Goal: Task Accomplishment & Management: Manage account settings

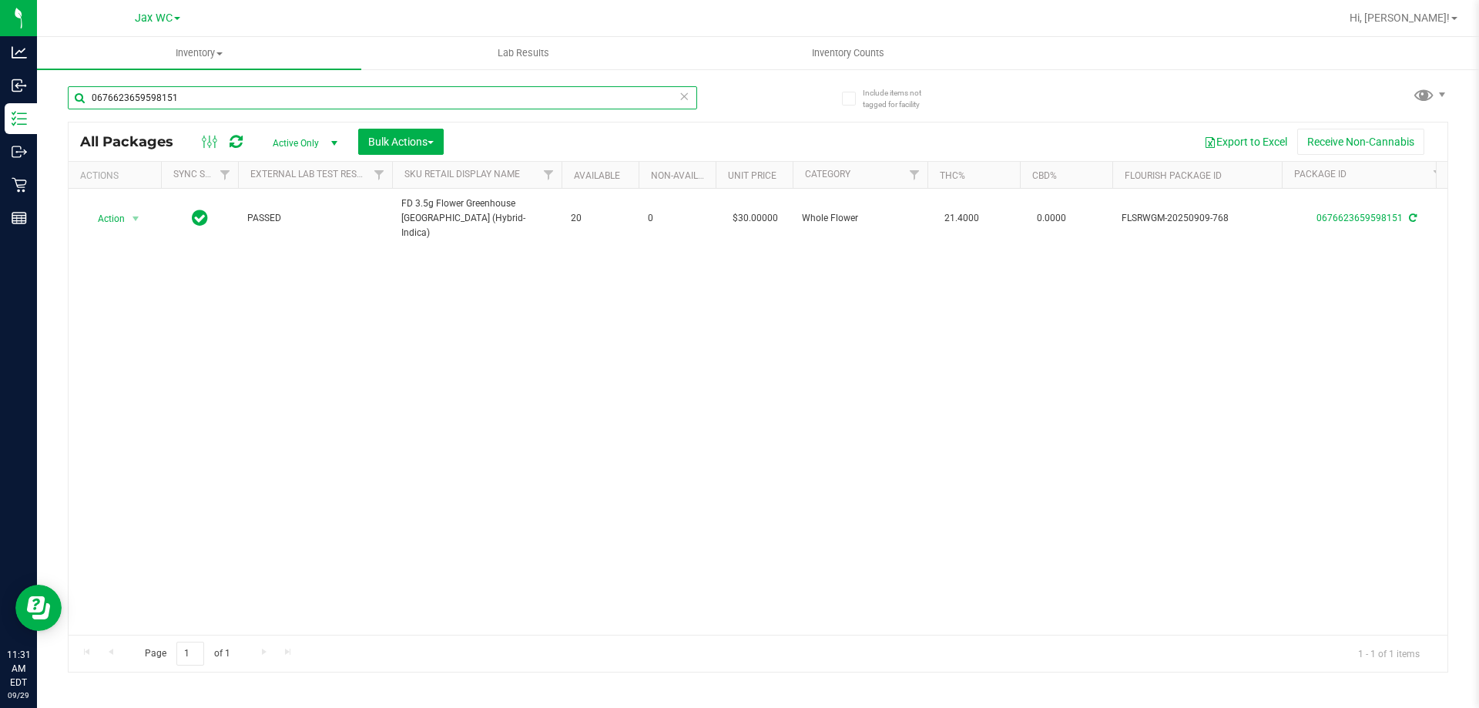
click at [295, 99] on input "0676623659598151" at bounding box center [383, 97] width 630 height 23
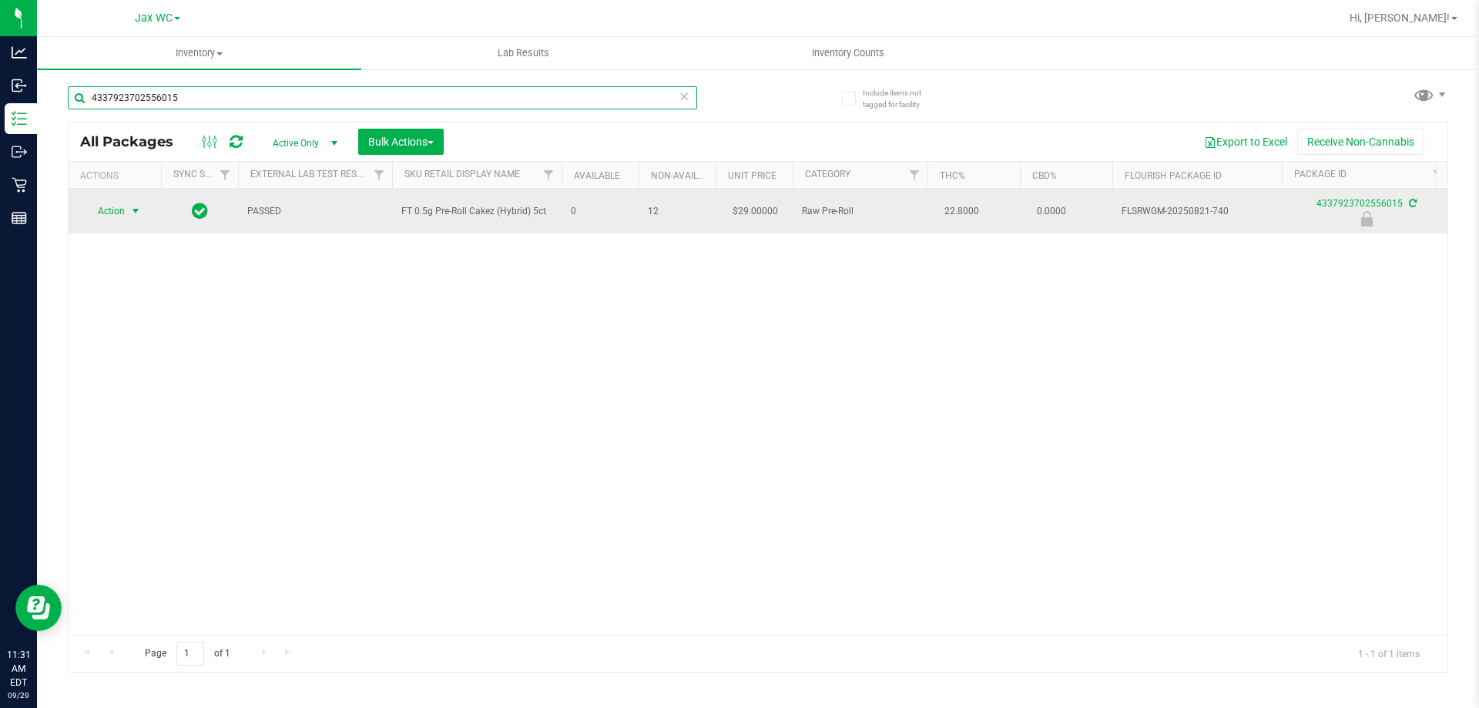
type input "4337923702556015"
click at [126, 213] on span "select" at bounding box center [135, 211] width 19 height 22
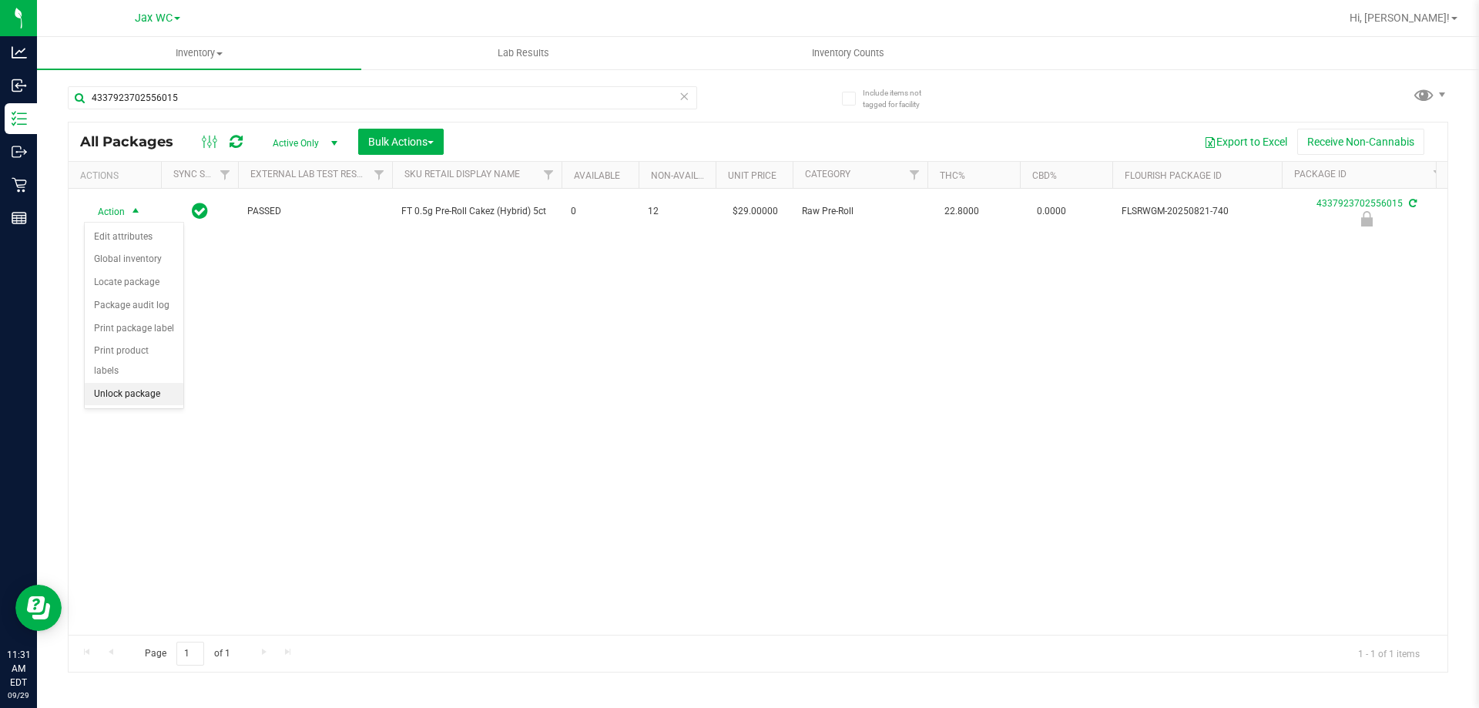
click at [152, 383] on li "Unlock package" at bounding box center [134, 394] width 99 height 23
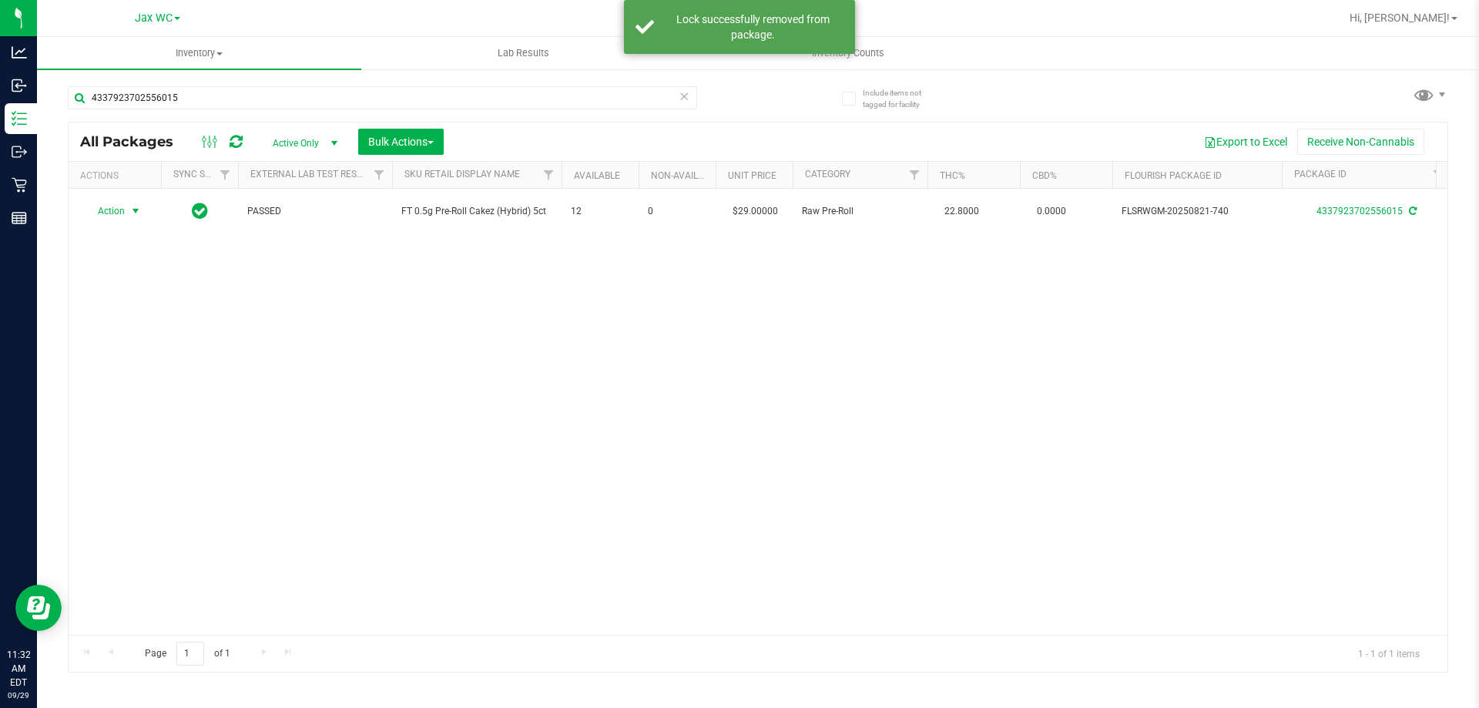
click at [132, 214] on span "select" at bounding box center [135, 211] width 12 height 12
click at [144, 399] on li "Print package label" at bounding box center [144, 397] width 119 height 23
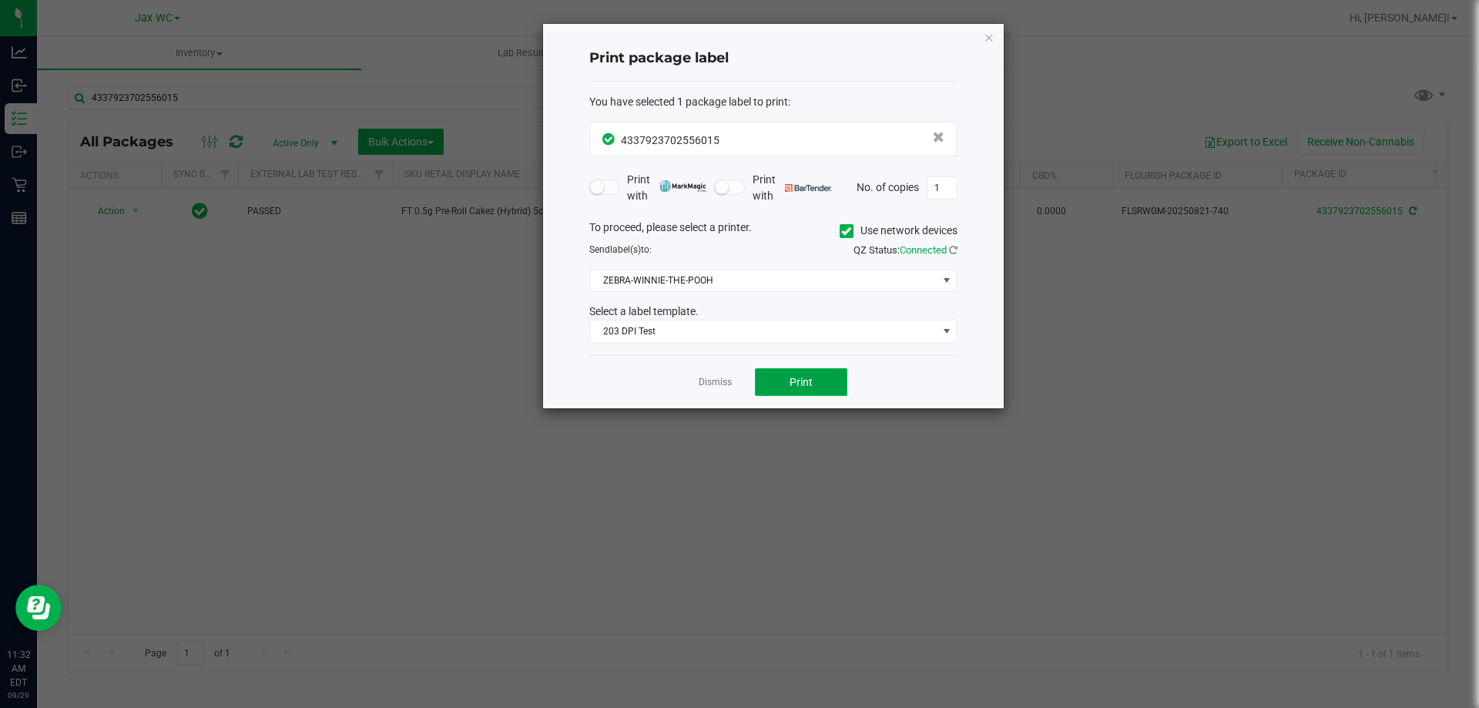
click at [781, 379] on button "Print" at bounding box center [801, 382] width 92 height 28
click at [987, 49] on div "Print package label You have selected 1 package label to print : 43379237025560…" at bounding box center [773, 216] width 461 height 384
click at [989, 35] on icon "button" at bounding box center [989, 37] width 11 height 18
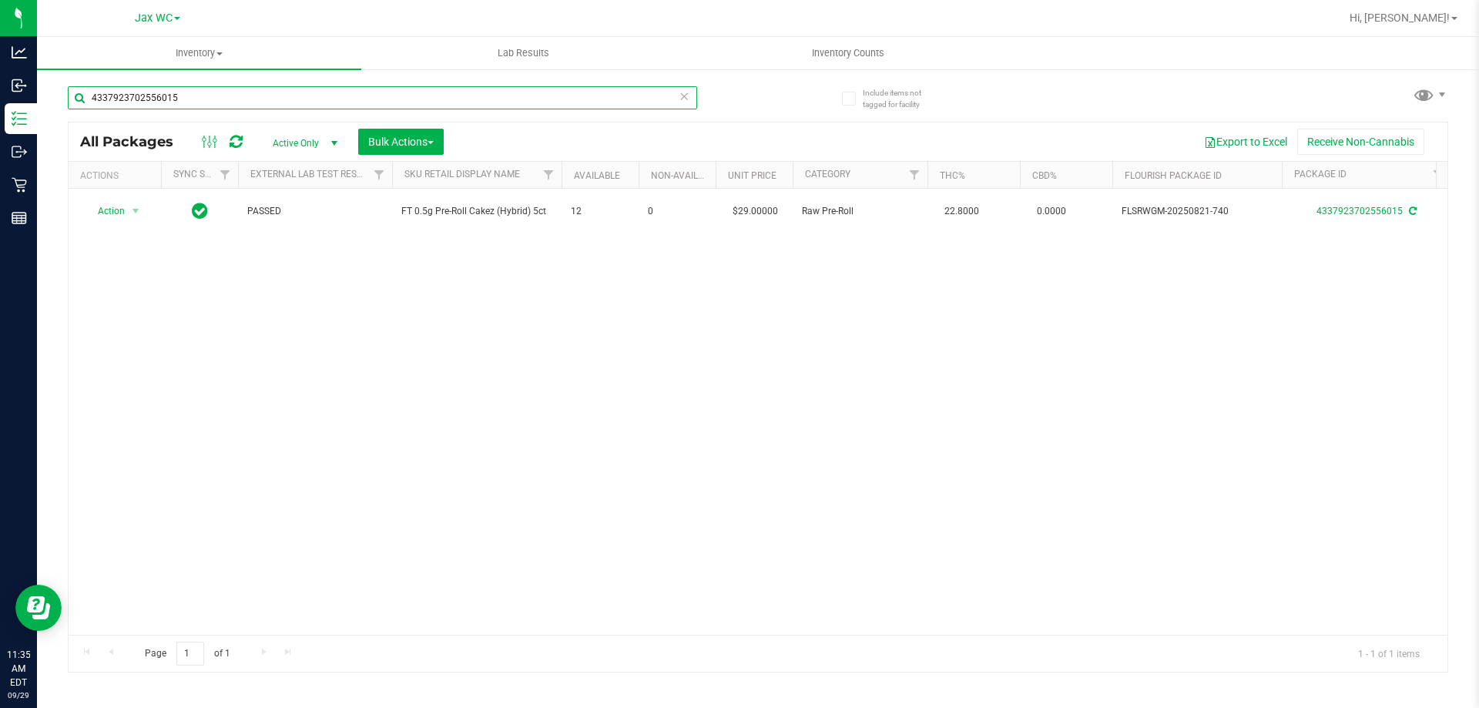
click at [485, 87] on input "4337923702556015" at bounding box center [383, 97] width 630 height 23
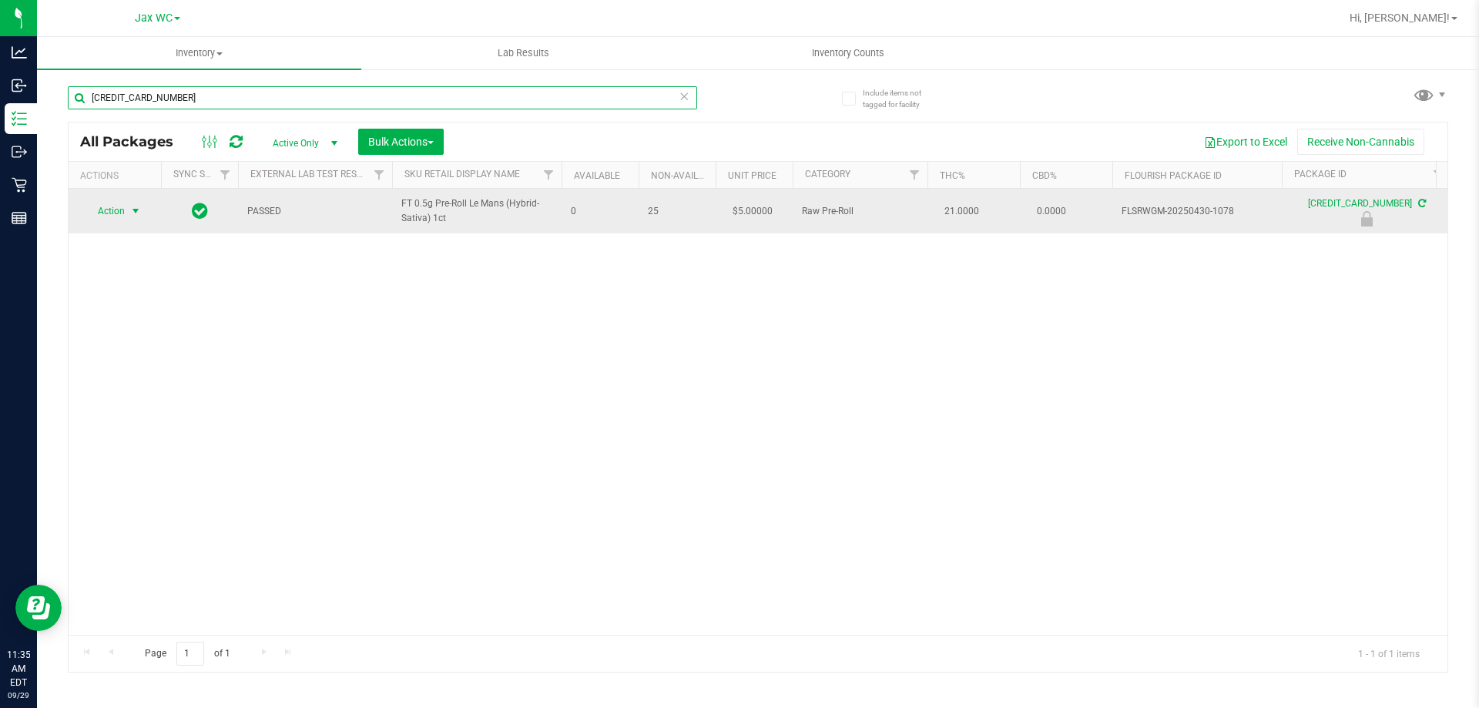
type input "[CREDIT_CARD_NUMBER]"
click at [134, 211] on span "select" at bounding box center [135, 211] width 12 height 12
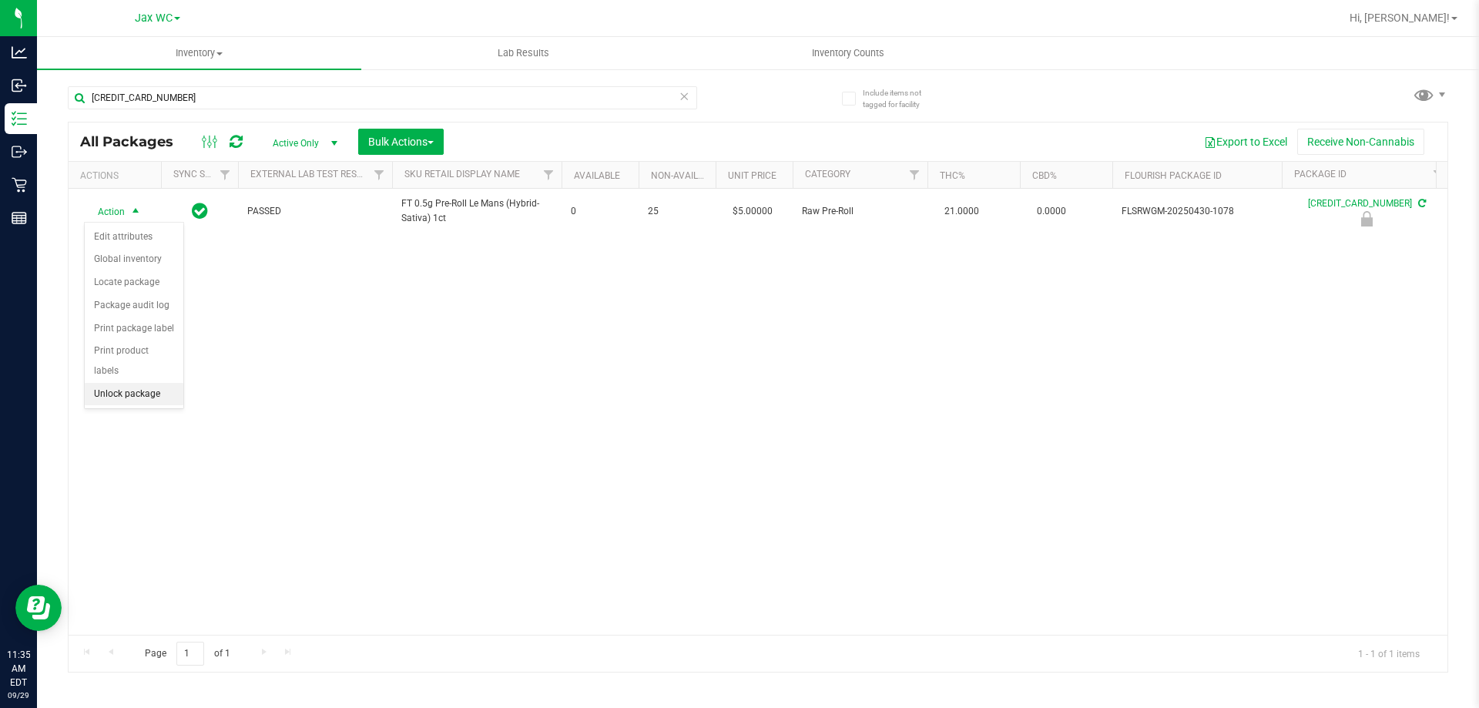
click at [150, 383] on li "Unlock package" at bounding box center [134, 394] width 99 height 23
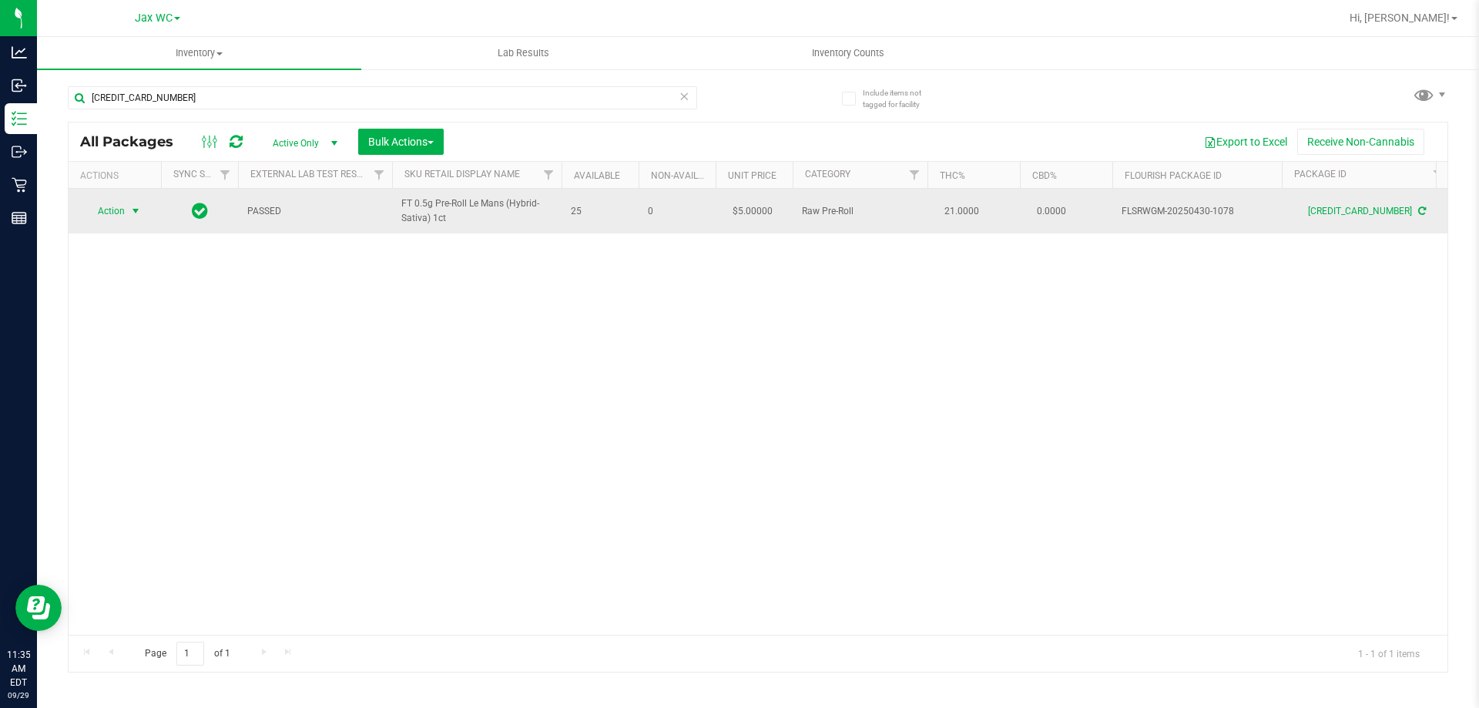
click at [135, 206] on span "select" at bounding box center [135, 211] width 12 height 12
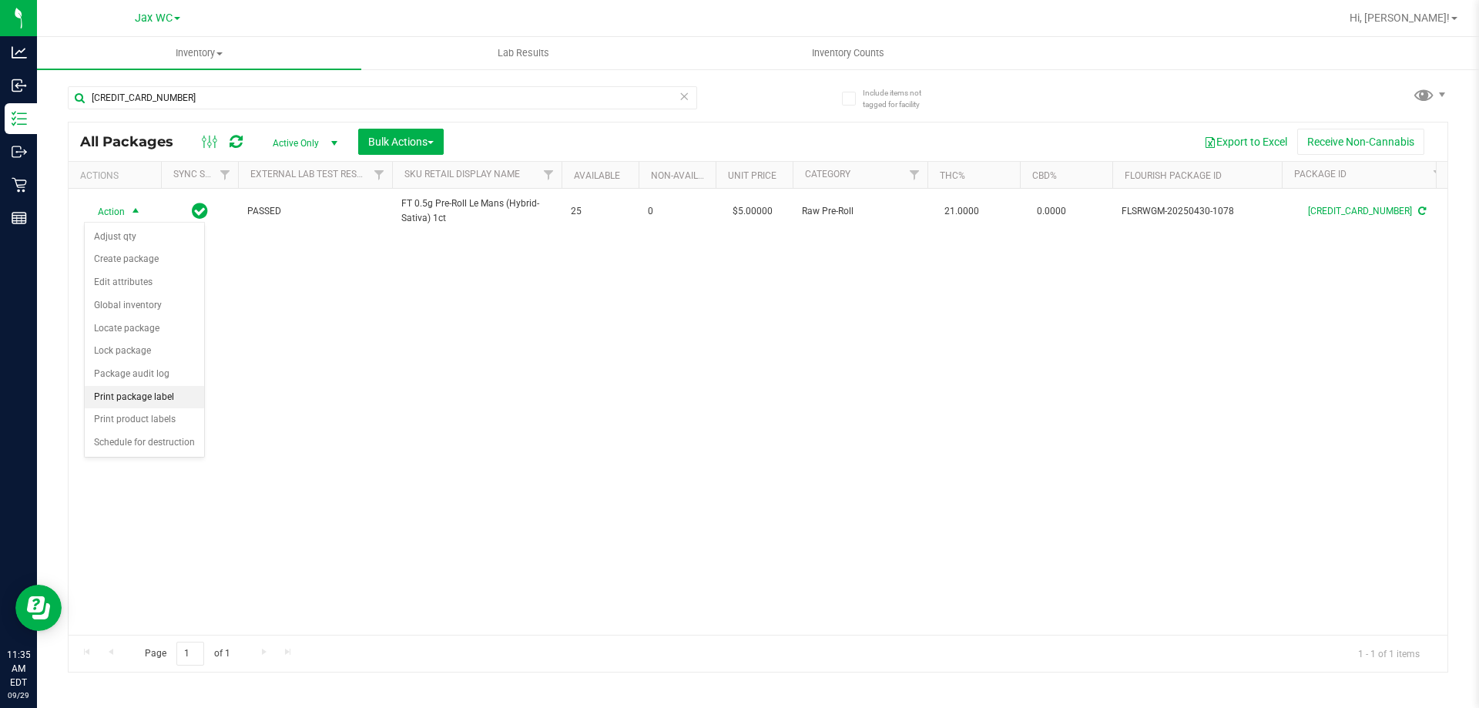
click at [149, 393] on li "Print package label" at bounding box center [144, 397] width 119 height 23
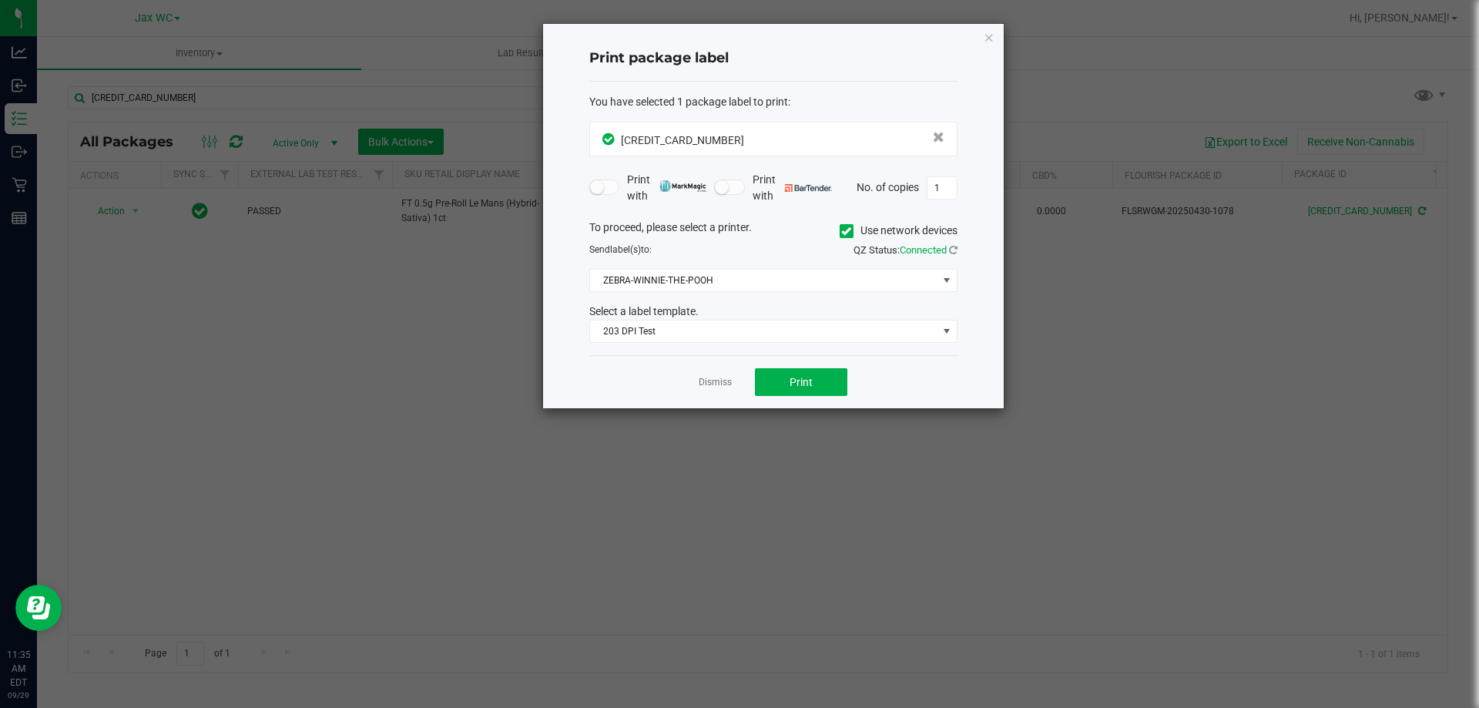
click at [800, 398] on div "Dismiss Print" at bounding box center [773, 381] width 368 height 53
click at [801, 388] on span "Print" at bounding box center [801, 382] width 23 height 12
click at [712, 378] on link "Dismiss" at bounding box center [715, 382] width 33 height 13
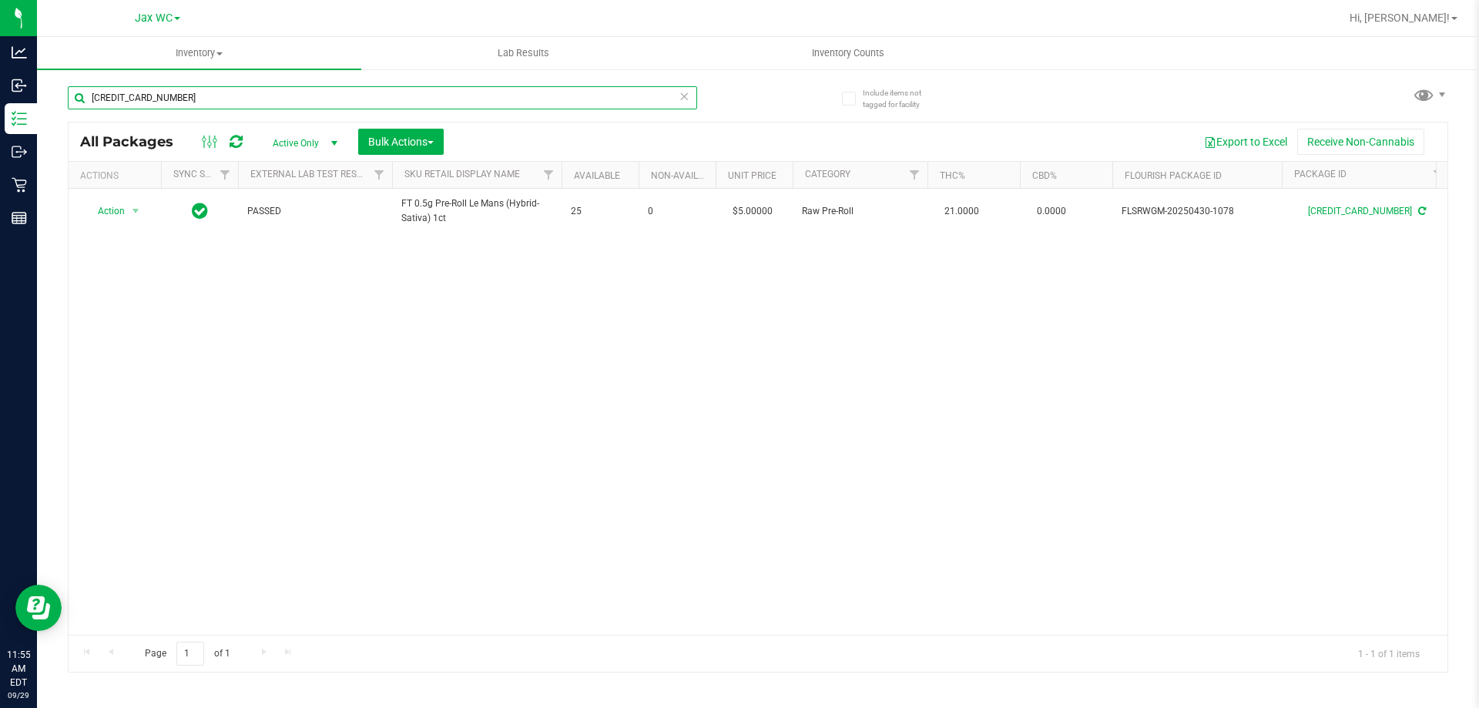
drag, startPoint x: 195, startPoint y: 96, endPoint x: 73, endPoint y: 98, distance: 121.8
click at [73, 98] on input "[CREDIT_CARD_NUMBER]" at bounding box center [383, 97] width 630 height 23
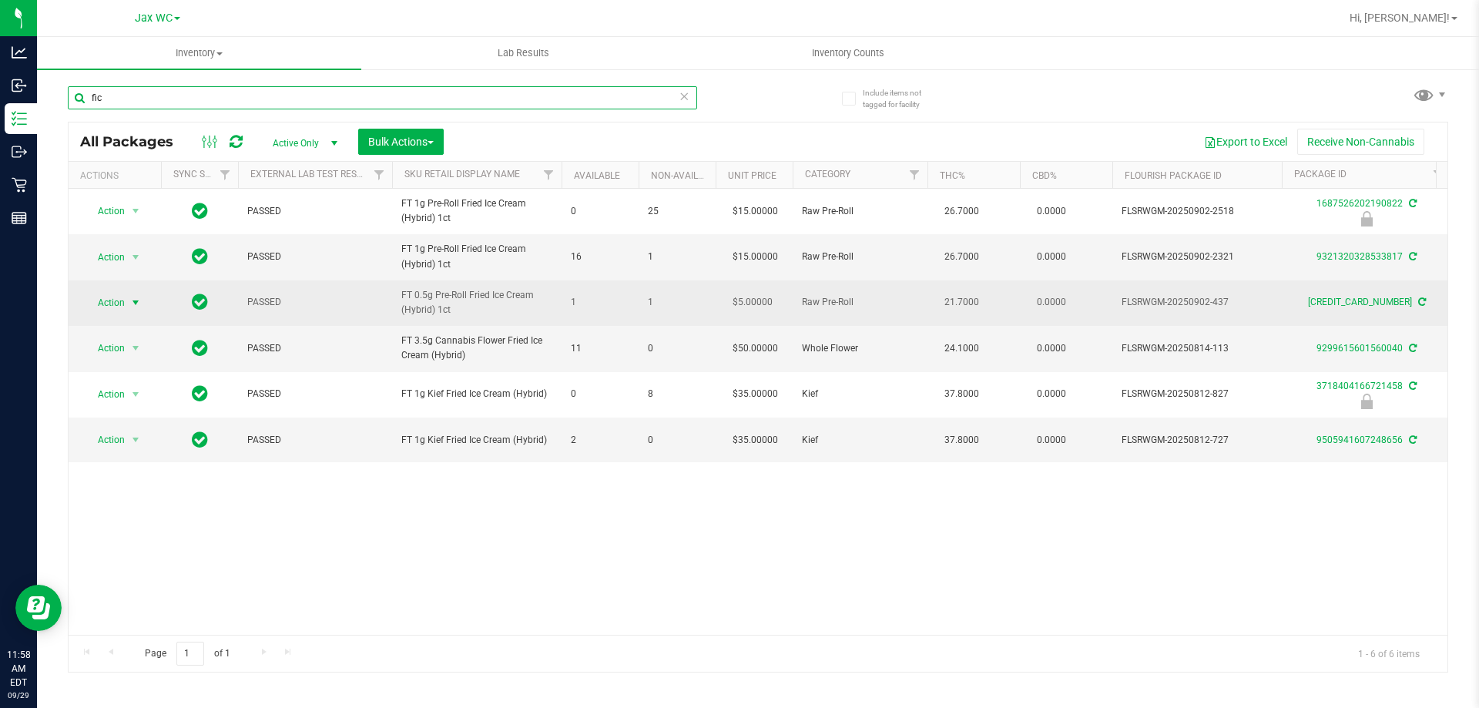
type input "fic"
click at [116, 301] on span "Action" at bounding box center [105, 303] width 42 height 22
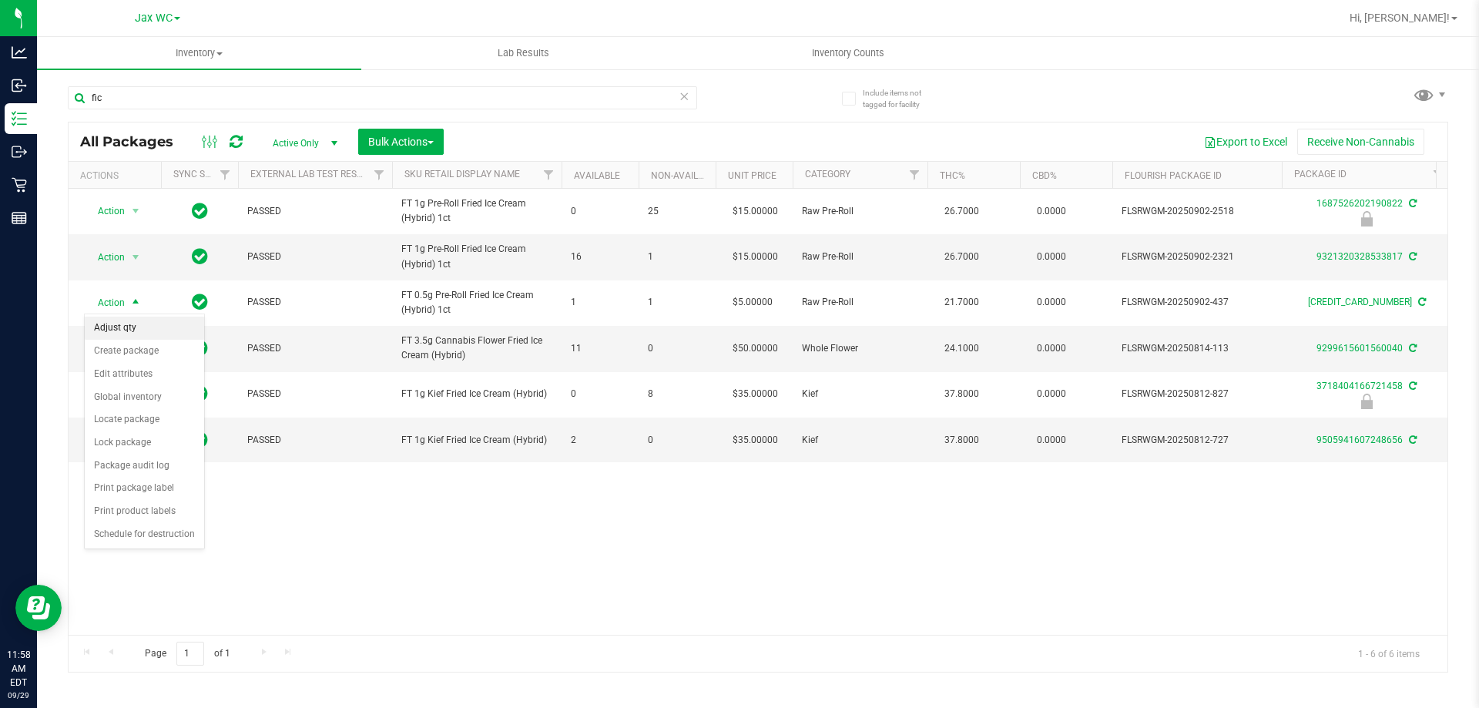
click at [123, 331] on li "Adjust qty" at bounding box center [144, 328] width 119 height 23
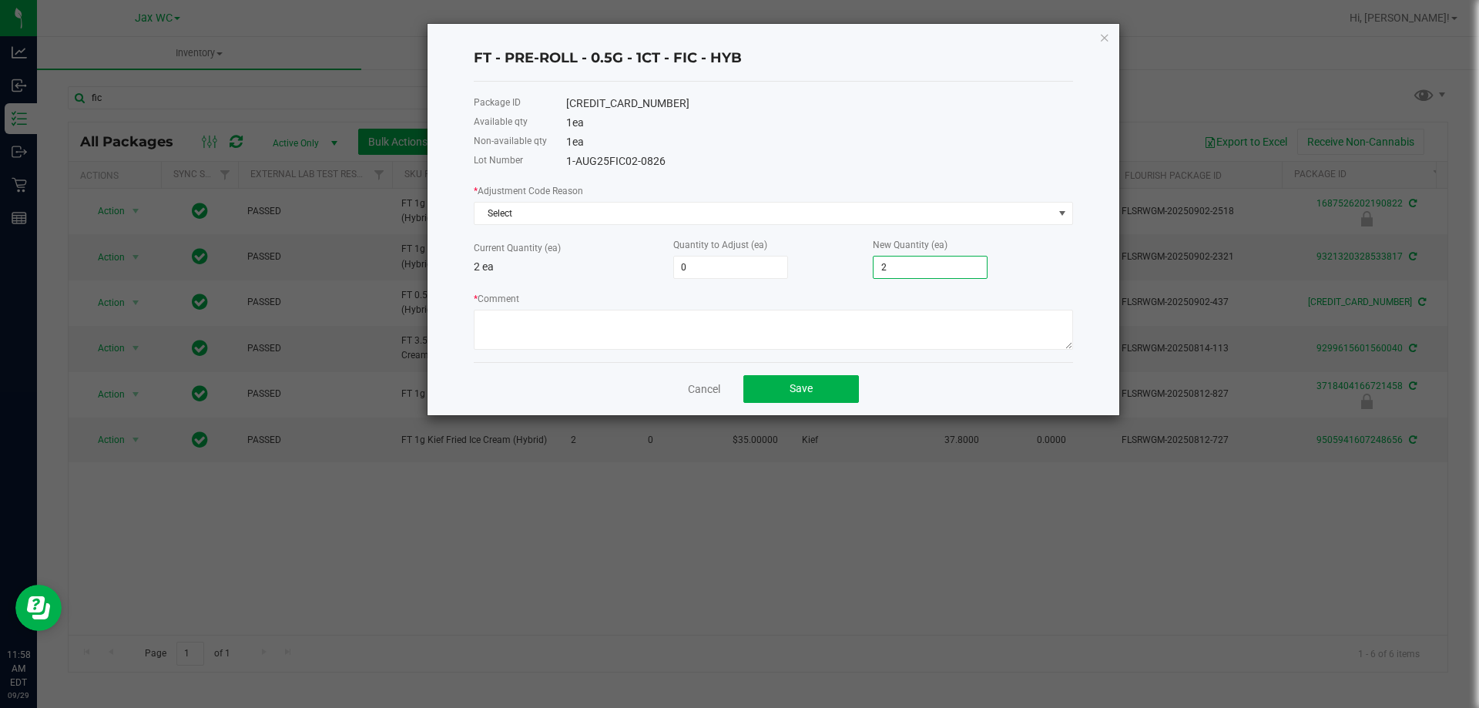
type input "-1"
type input "1"
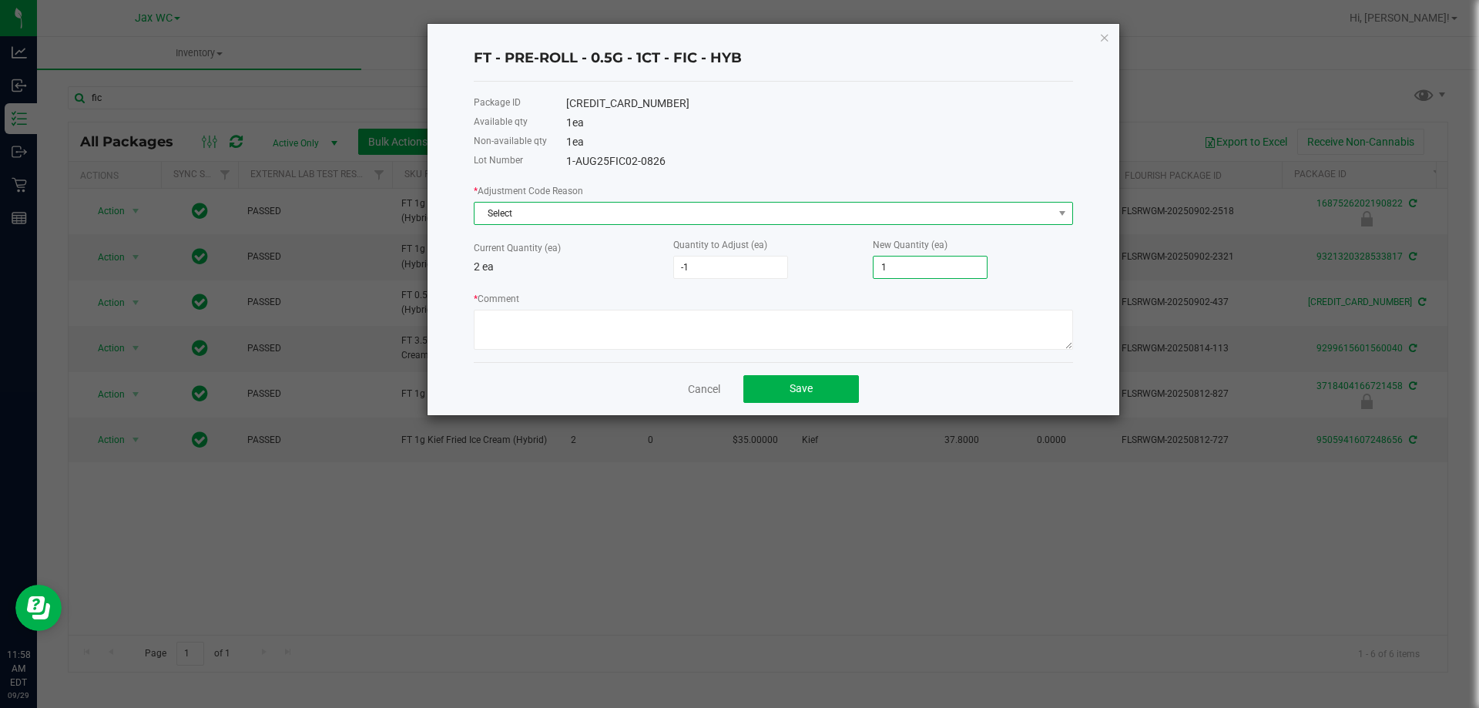
click at [724, 210] on span "Select" at bounding box center [764, 214] width 579 height 22
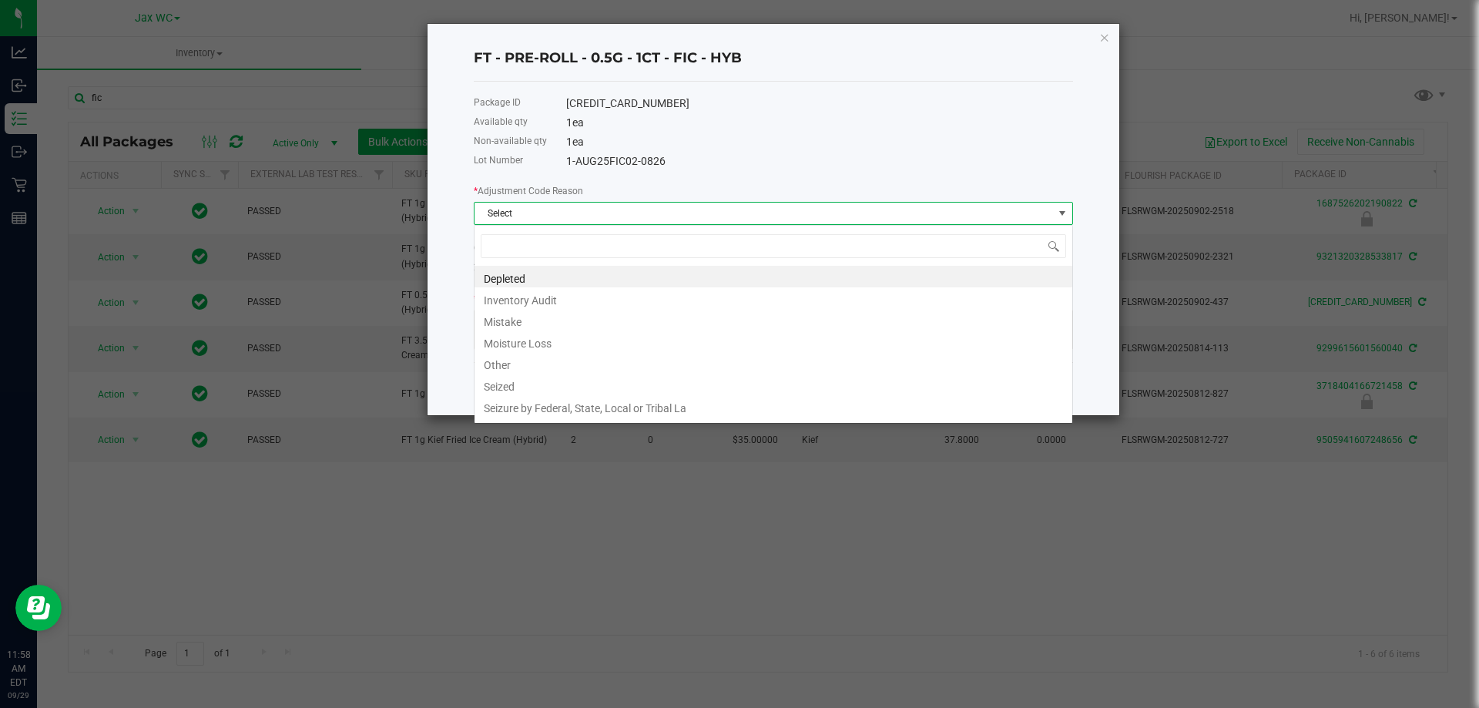
scroll to position [23, 599]
click at [516, 318] on li "Mistake" at bounding box center [774, 320] width 598 height 22
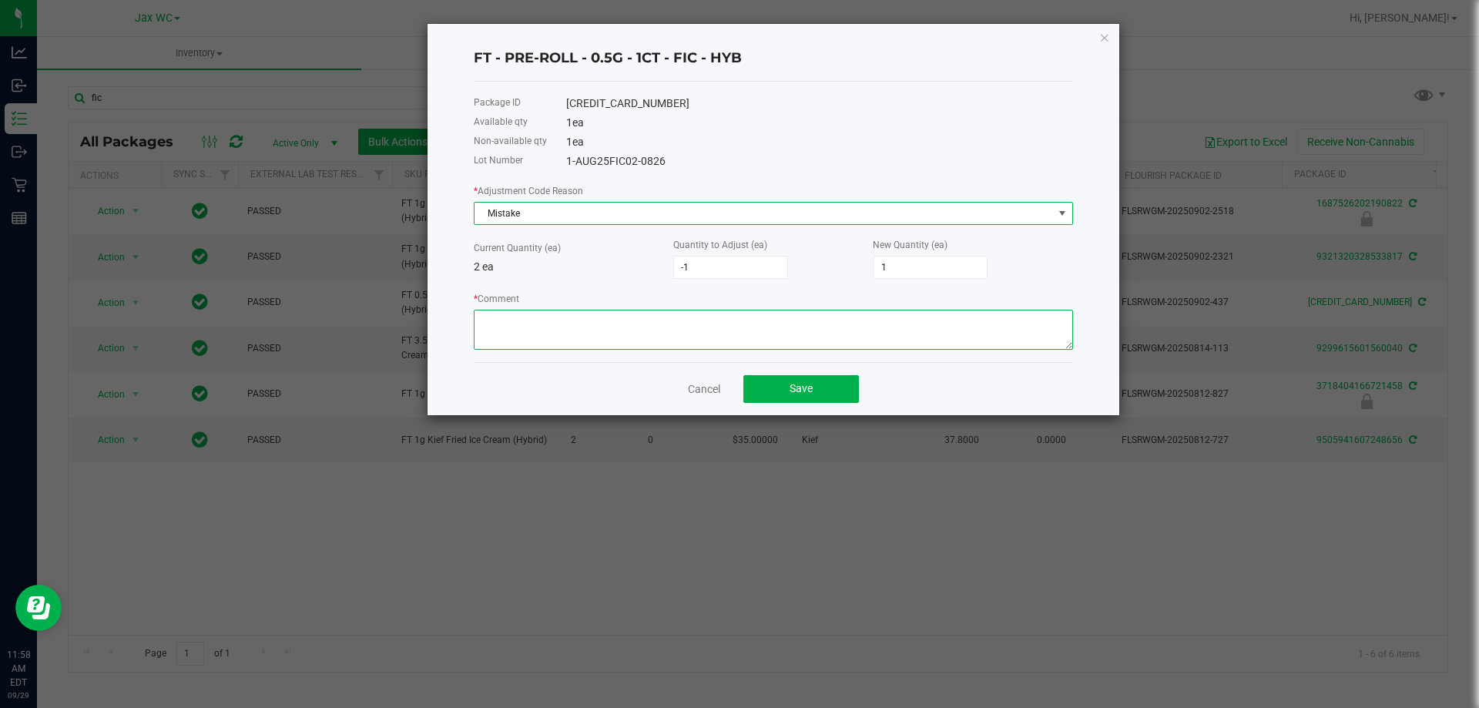
click at [512, 337] on textarea "* Comment" at bounding box center [773, 330] width 599 height 40
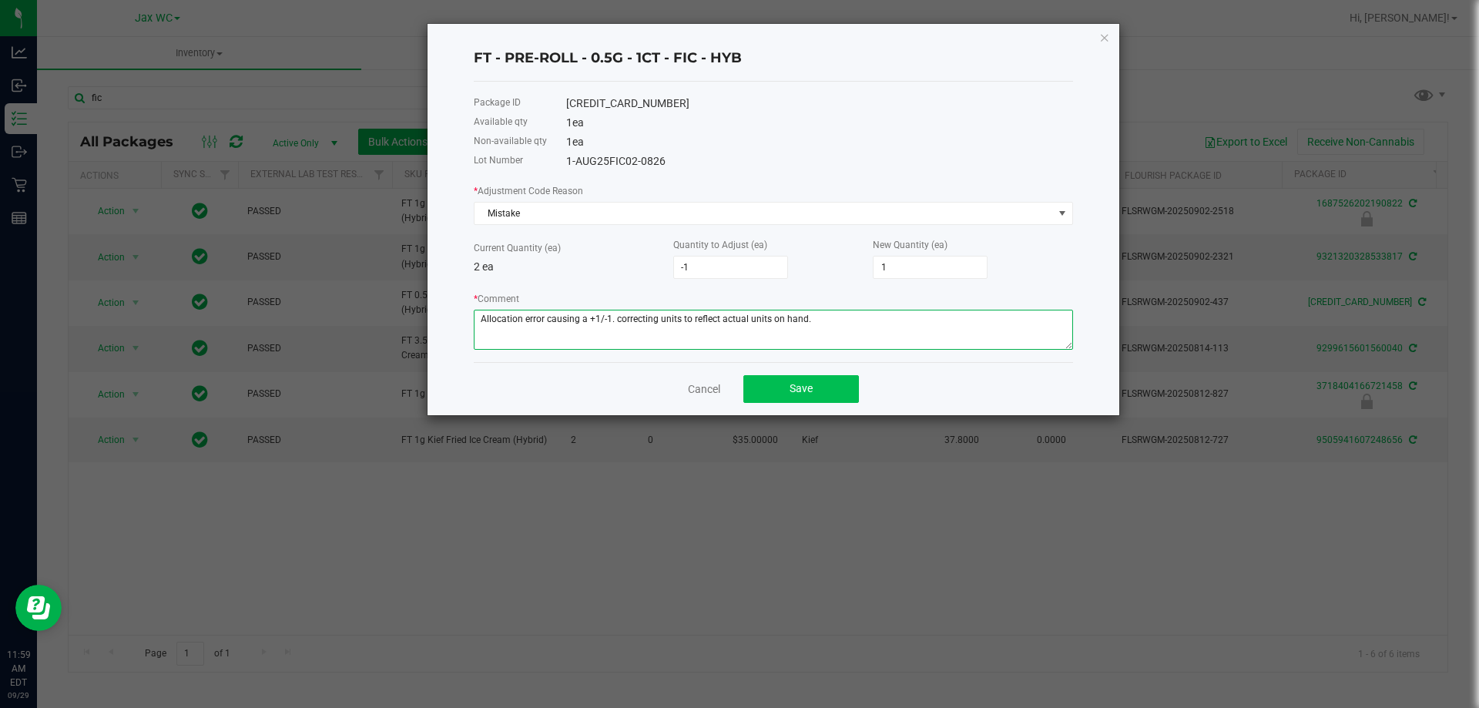
type textarea "Allocation error causing a +1/-1. correcting units to reflect actual units on h…"
click at [786, 392] on button "Save" at bounding box center [802, 389] width 116 height 28
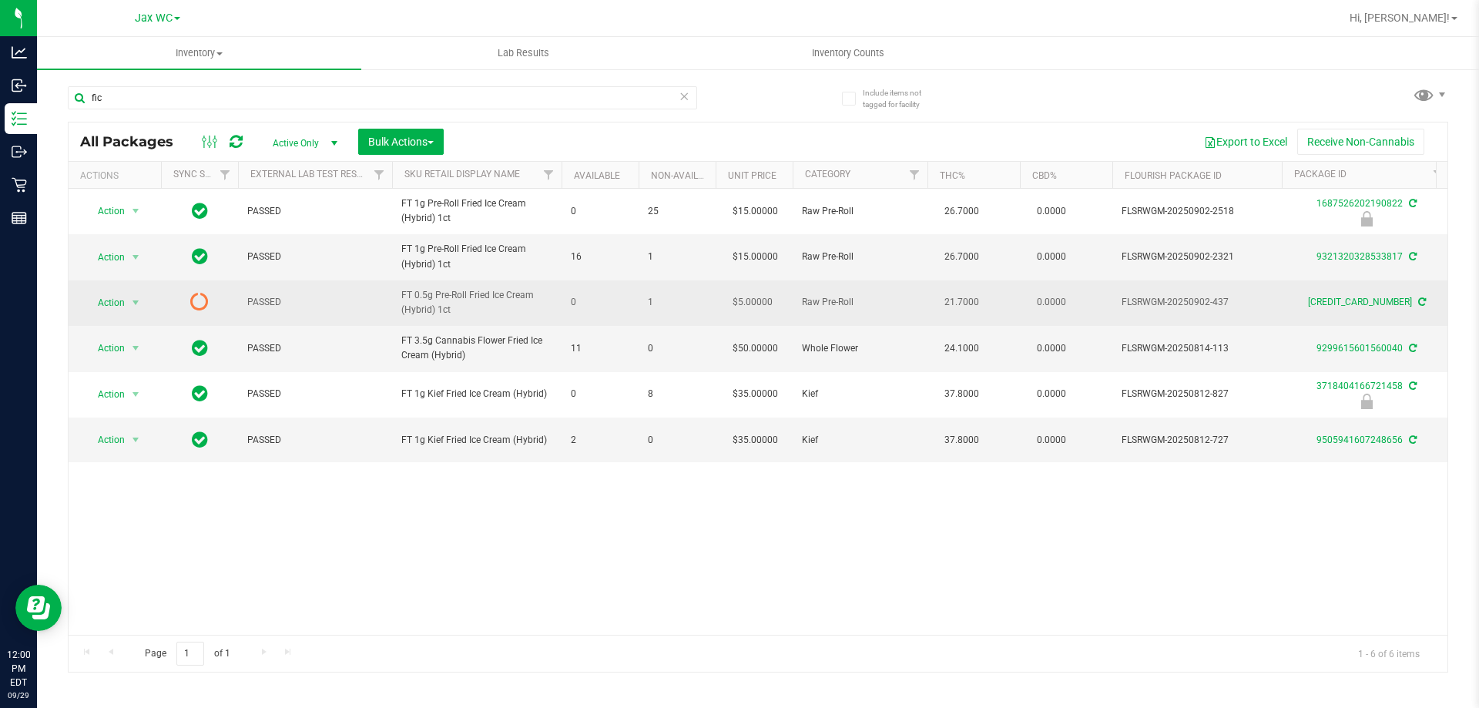
click at [195, 296] on icon at bounding box center [199, 301] width 18 height 18
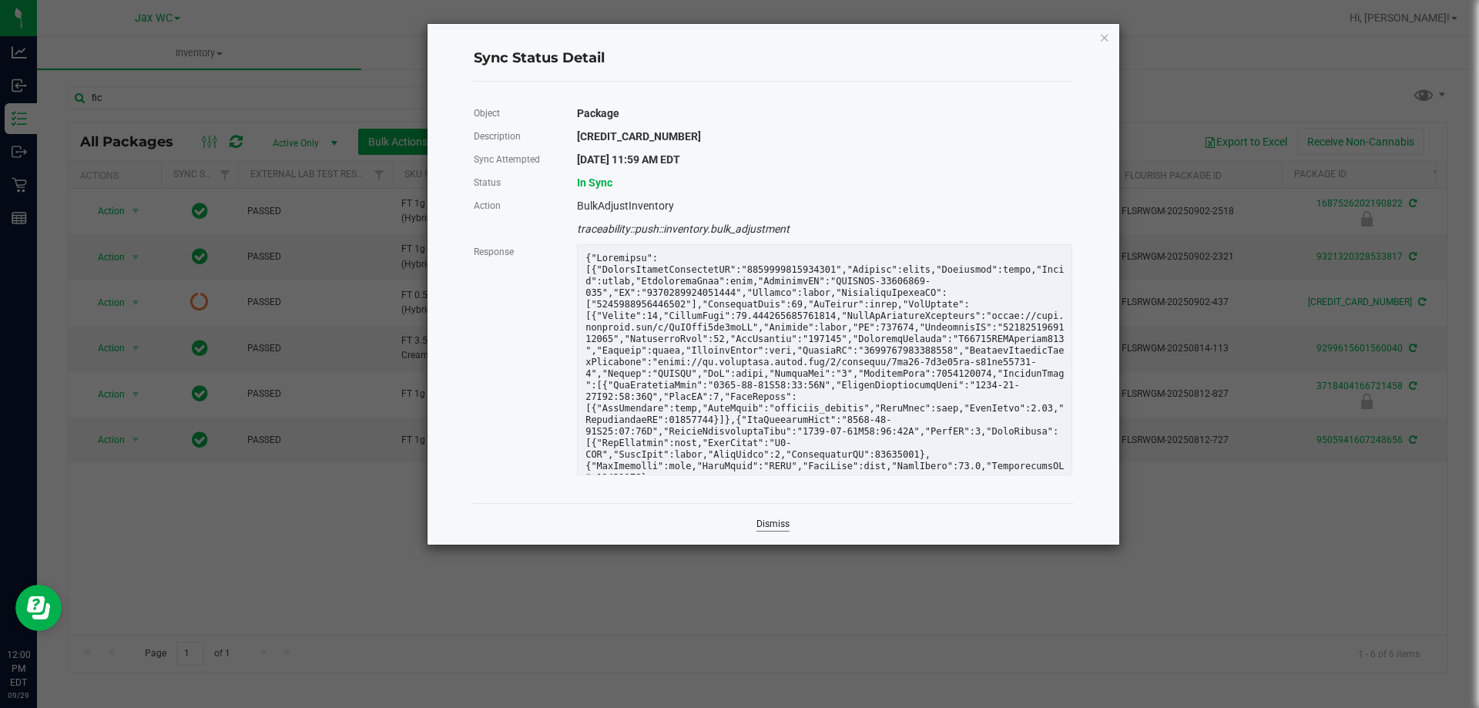
click at [767, 525] on link "Dismiss" at bounding box center [773, 524] width 33 height 13
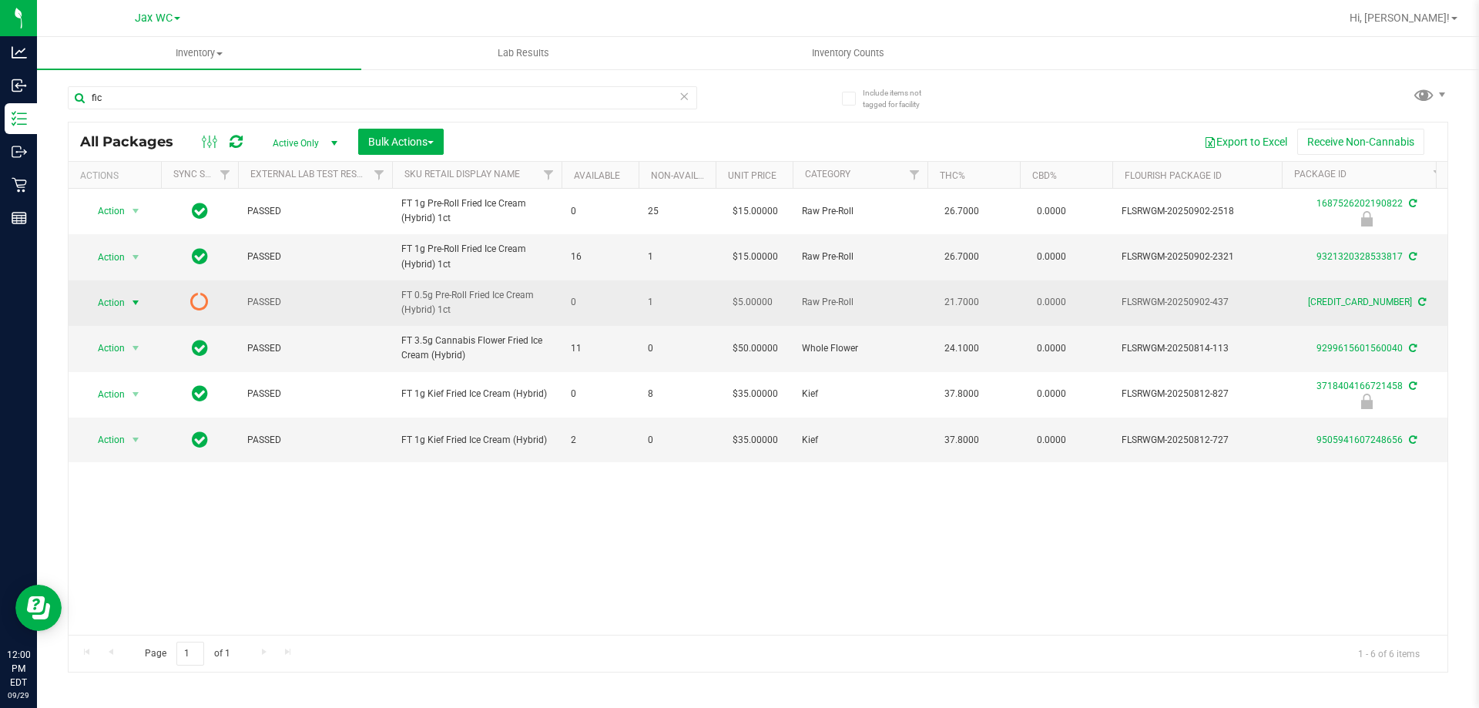
click at [143, 304] on span "select" at bounding box center [135, 303] width 19 height 22
click at [133, 301] on span "select" at bounding box center [135, 303] width 12 height 12
click at [207, 306] on icon at bounding box center [199, 301] width 18 height 18
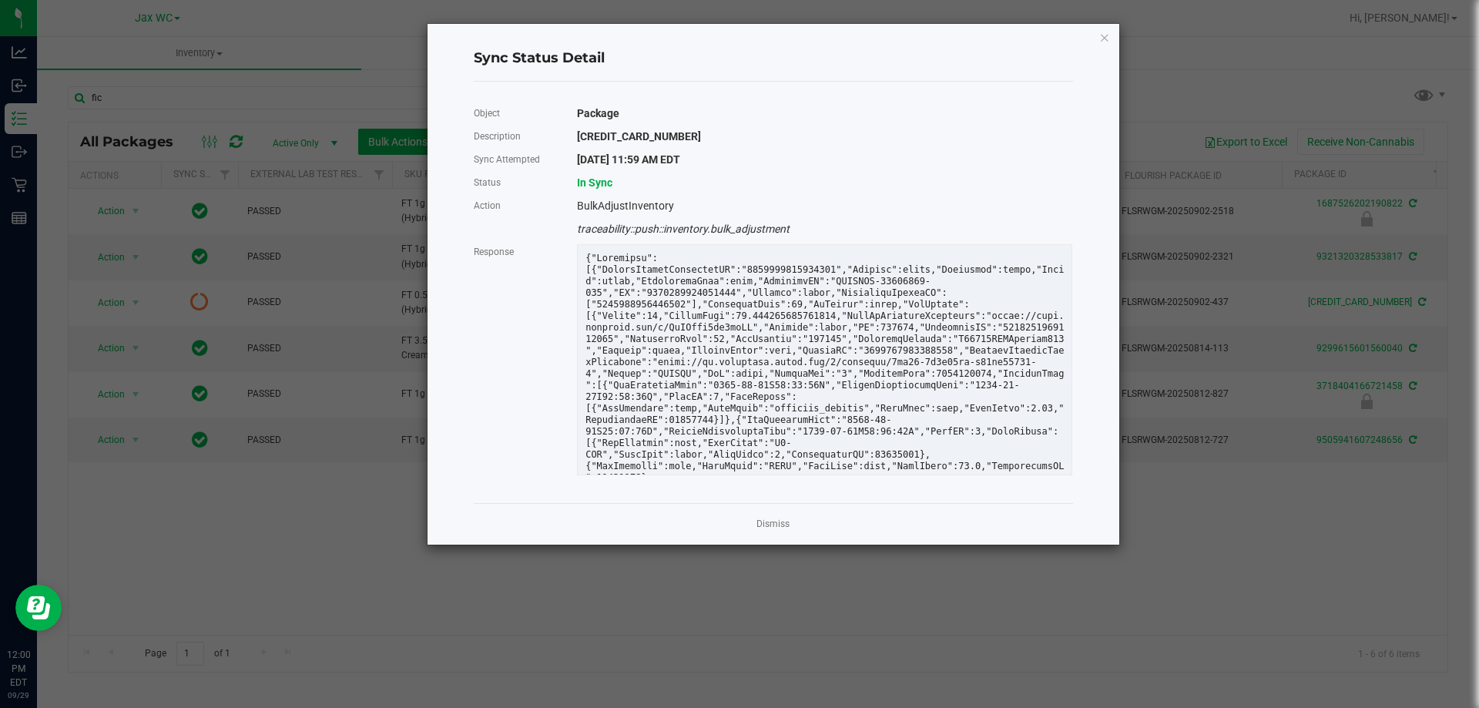
click at [609, 185] on span "In Sync" at bounding box center [594, 182] width 35 height 12
click at [770, 525] on link "Dismiss" at bounding box center [773, 524] width 33 height 13
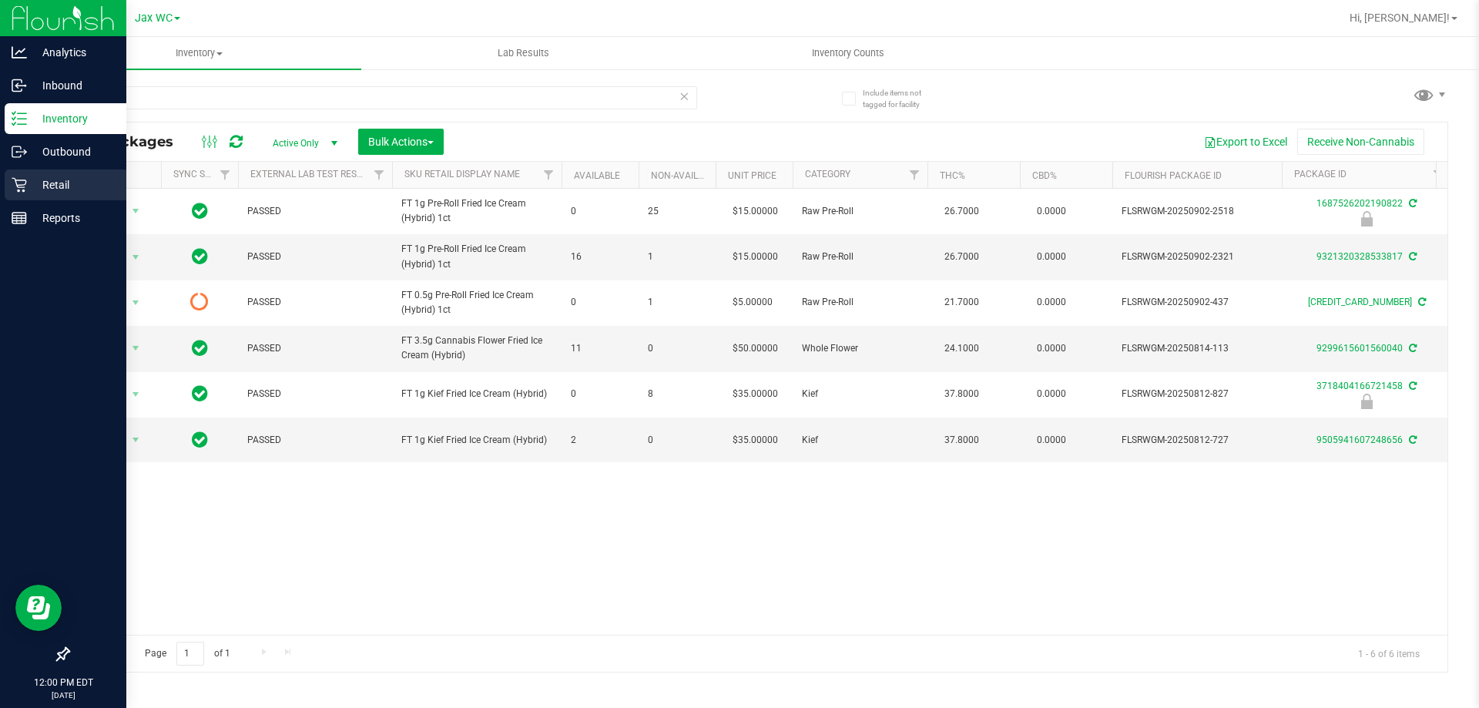
click at [37, 182] on p "Retail" at bounding box center [73, 185] width 92 height 18
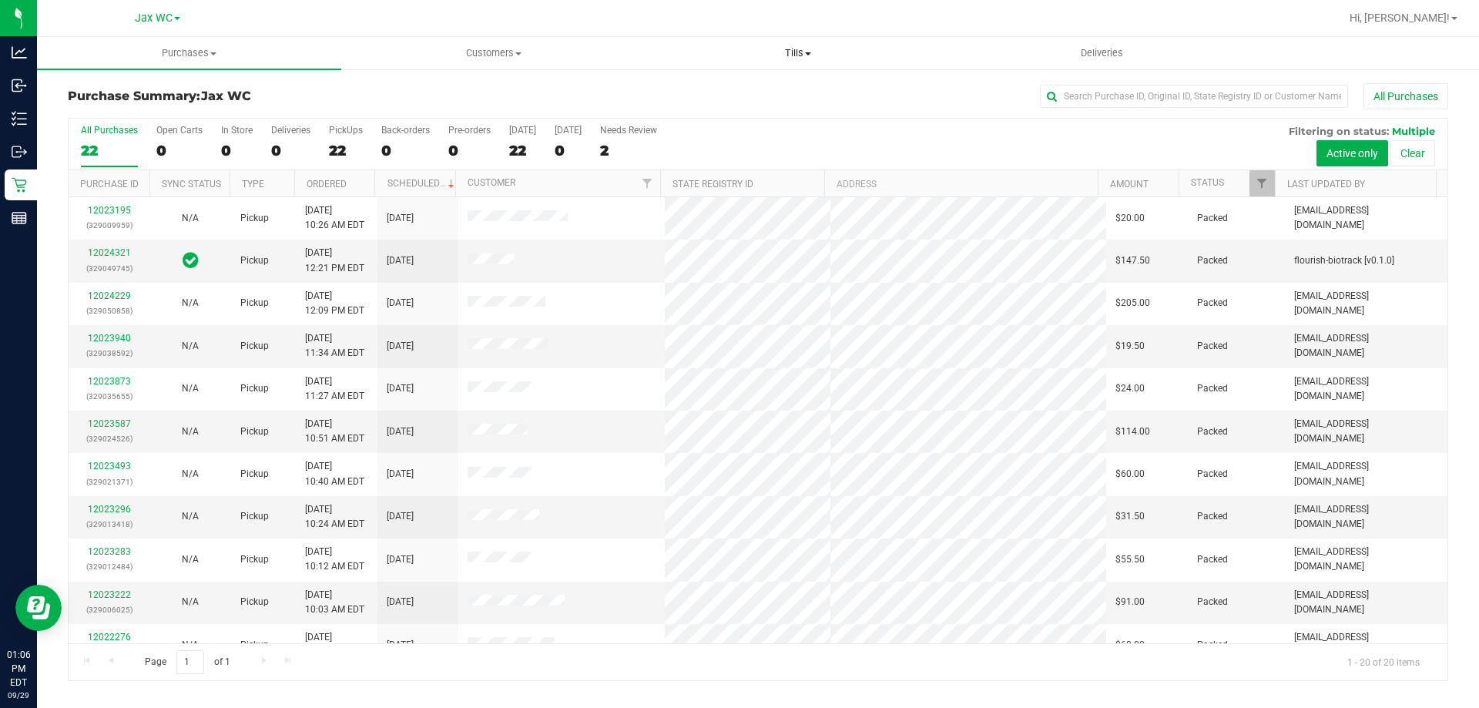
click at [808, 48] on span "Tills" at bounding box center [797, 53] width 303 height 14
click at [730, 94] on span "Manage tills" at bounding box center [698, 92] width 104 height 13
